Goal: Find specific page/section

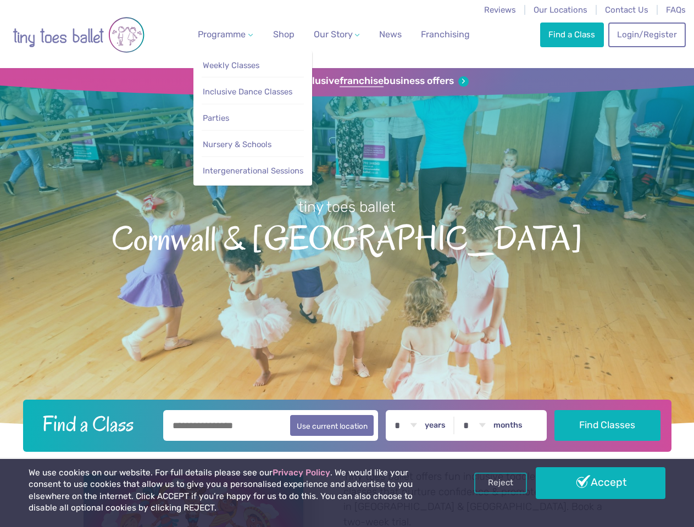
click at [223, 34] on span "Programme" at bounding box center [222, 34] width 48 height 10
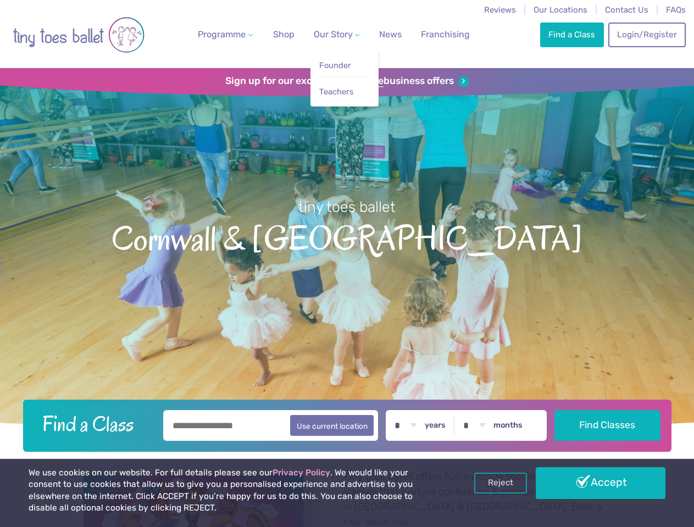
click at [327, 34] on span "Our Story" at bounding box center [333, 34] width 39 height 10
click at [347, 81] on li "Teachers" at bounding box center [345, 89] width 52 height 25
click at [347, 424] on button "Use current location" at bounding box center [332, 425] width 84 height 21
type input "**********"
click at [500, 483] on link "Reject" at bounding box center [500, 483] width 53 height 21
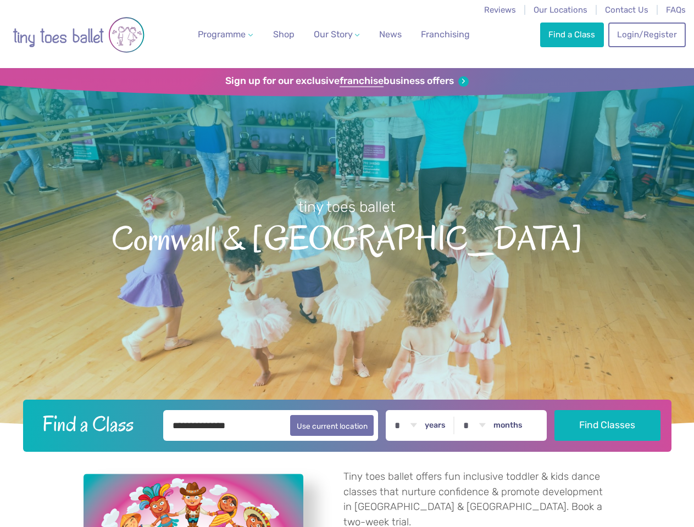
click at [600, 483] on p "Tiny toes ballet offers fun inclusive toddler & kids dance classes that nurture…" at bounding box center [477, 500] width 268 height 60
